Goal: Task Accomplishment & Management: Use online tool/utility

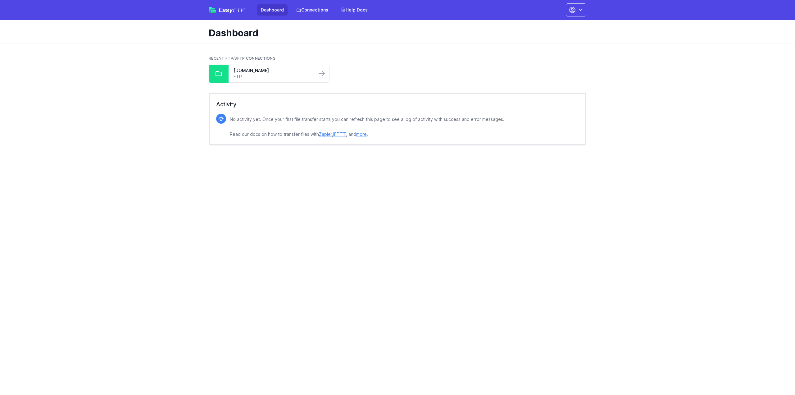
click at [259, 56] on div "Recent FTP/SFTP Connections ftp.mycloudpbx.com.au FTP" at bounding box center [398, 69] width 378 height 37
click at [257, 71] on link "[DOMAIN_NAME]" at bounding box center [272, 70] width 78 height 6
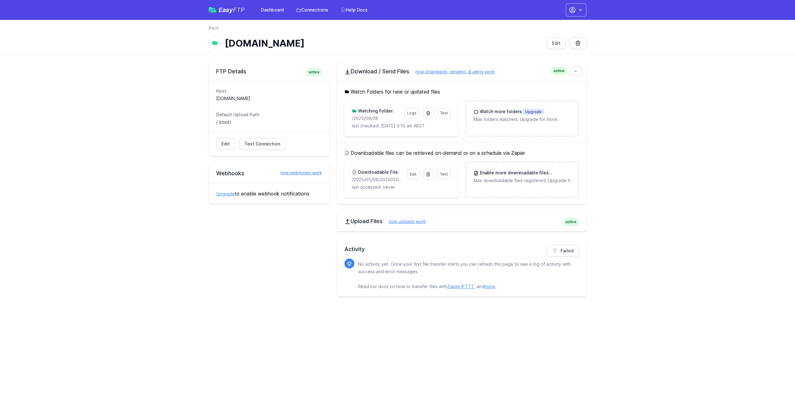
drag, startPoint x: 360, startPoint y: 117, endPoint x: 346, endPoint y: 118, distance: 13.7
click at [346, 118] on div "Test Logs Watching Folder: /2025/09/08 last checked: 9/9/2025 3:10 am AEST" at bounding box center [400, 118] width 113 height 36
copy p "/2025/09/08"
click at [425, 111] on link at bounding box center [428, 113] width 11 height 11
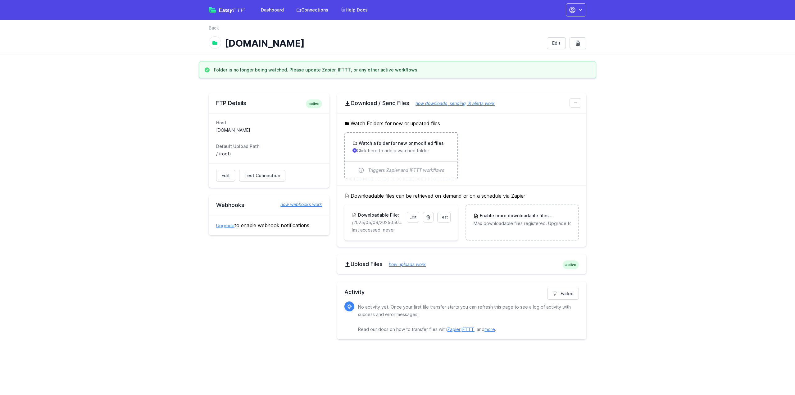
click at [400, 147] on p "Click here to add a watched folder" at bounding box center [400, 150] width 97 height 6
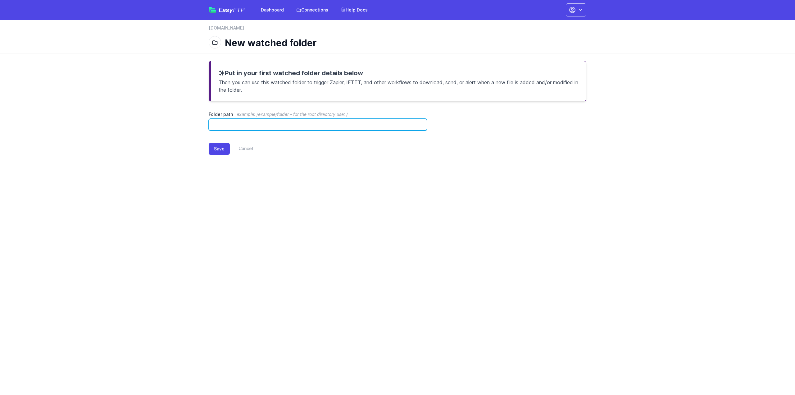
click at [301, 125] on input "Folder path example: /example/folder - for the root directory use: /" at bounding box center [318, 125] width 218 height 12
paste input "**********"
type input "**********"
click at [220, 147] on button "Save" at bounding box center [219, 149] width 21 height 12
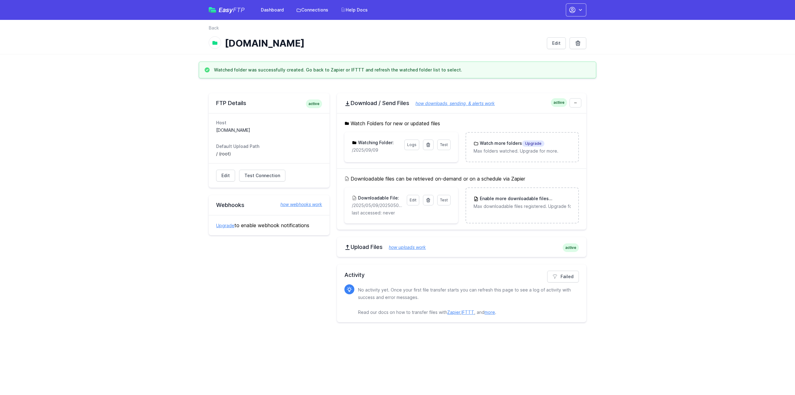
drag, startPoint x: 361, startPoint y: 150, endPoint x: 336, endPoint y: 151, distance: 24.5
click at [336, 151] on div "FTP Details active Host [DOMAIN_NAME] Default Upload Path / (root) Edit Test Co…" at bounding box center [398, 207] width 378 height 229
copy p "/2025/09/09"
click at [146, 91] on main "Watched folder was successfully created. Go back to Zapier or IFTTT and refresh…" at bounding box center [397, 195] width 795 height 268
